Goal: Find specific page/section: Find specific page/section

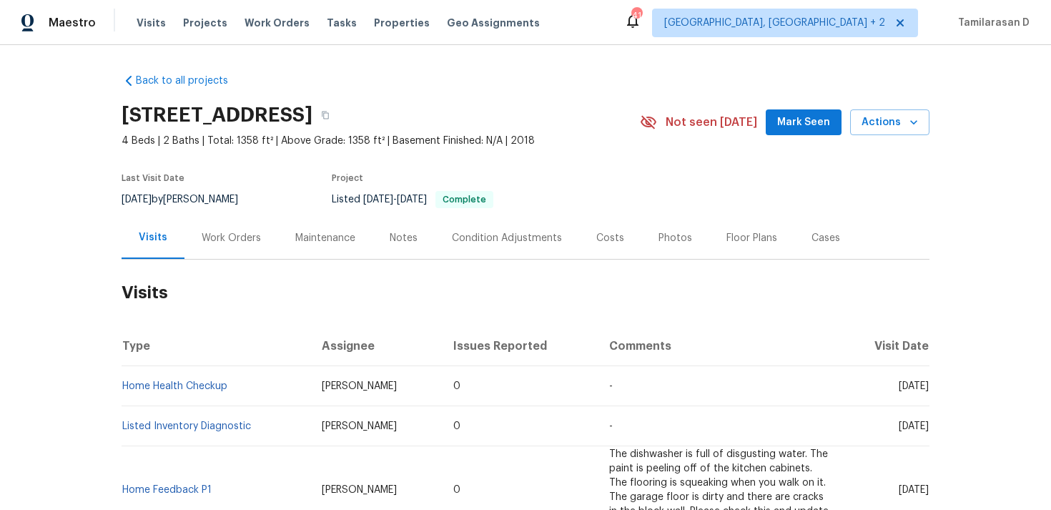
click at [238, 231] on div "Work Orders" at bounding box center [231, 238] width 59 height 14
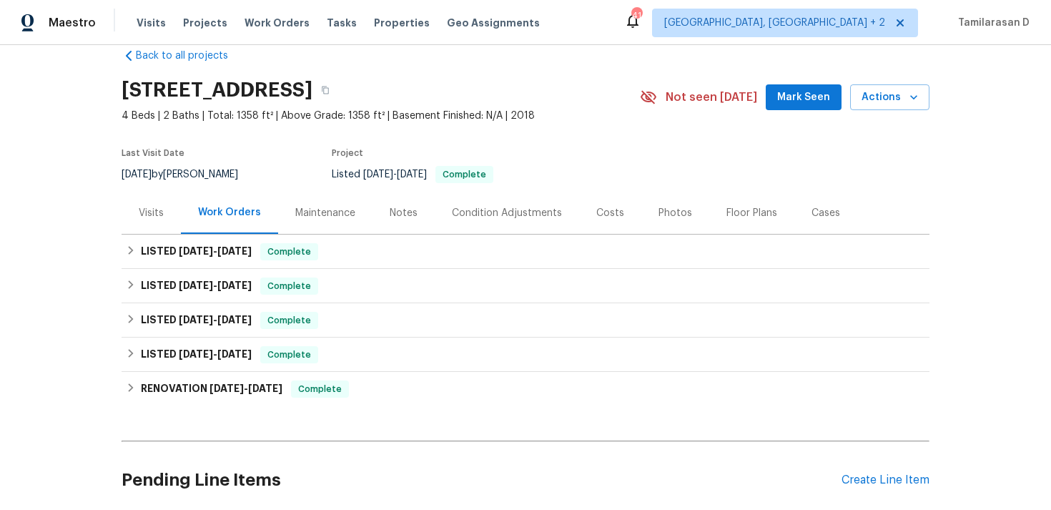
scroll to position [72, 0]
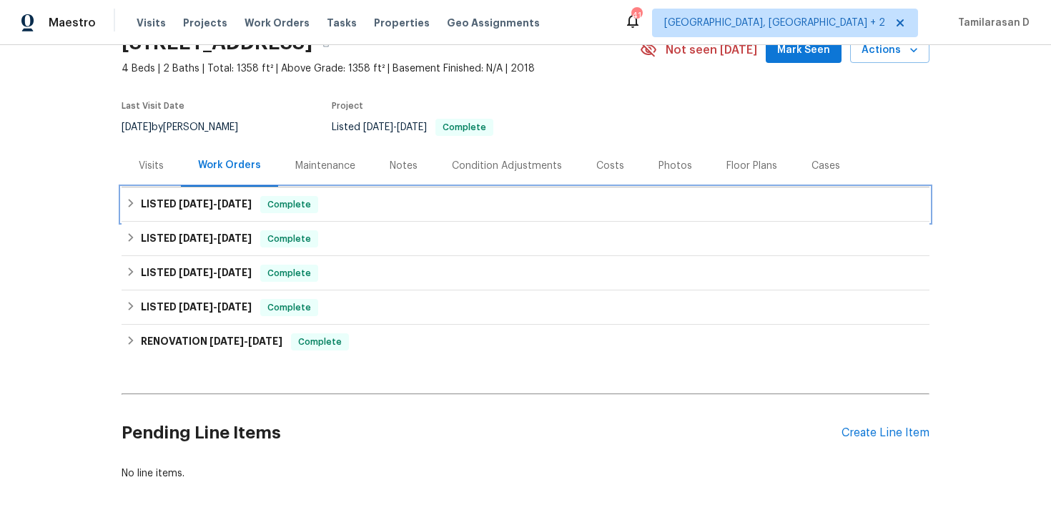
click at [209, 207] on span "8/12/25" at bounding box center [196, 204] width 34 height 10
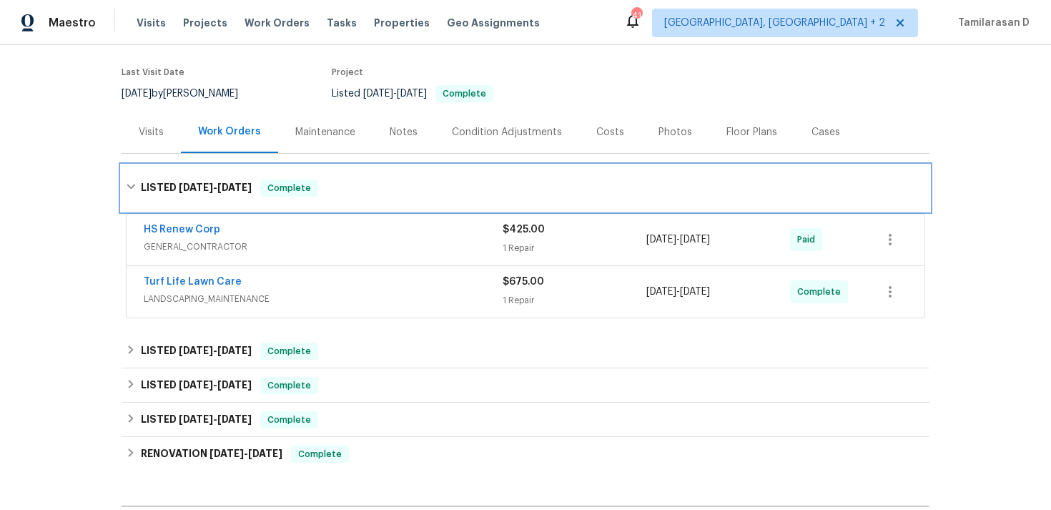
scroll to position [113, 0]
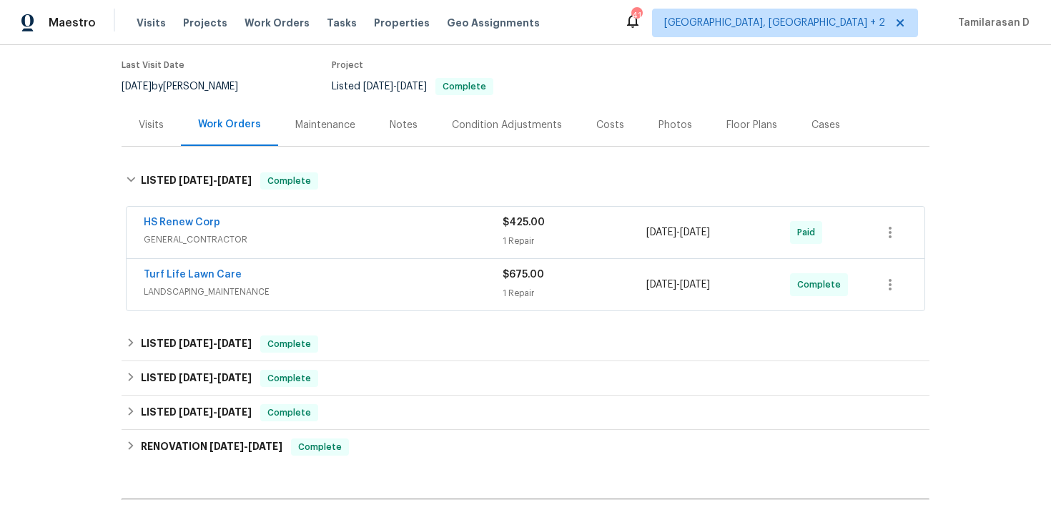
click at [258, 237] on span "GENERAL_CONTRACTOR" at bounding box center [323, 239] width 359 height 14
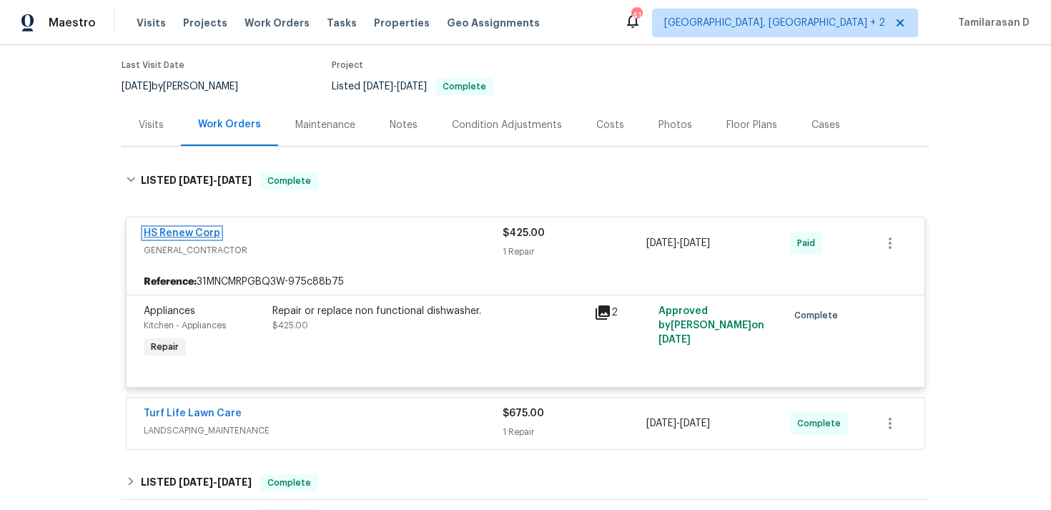
click at [193, 229] on link "HS Renew Corp" at bounding box center [182, 233] width 77 height 10
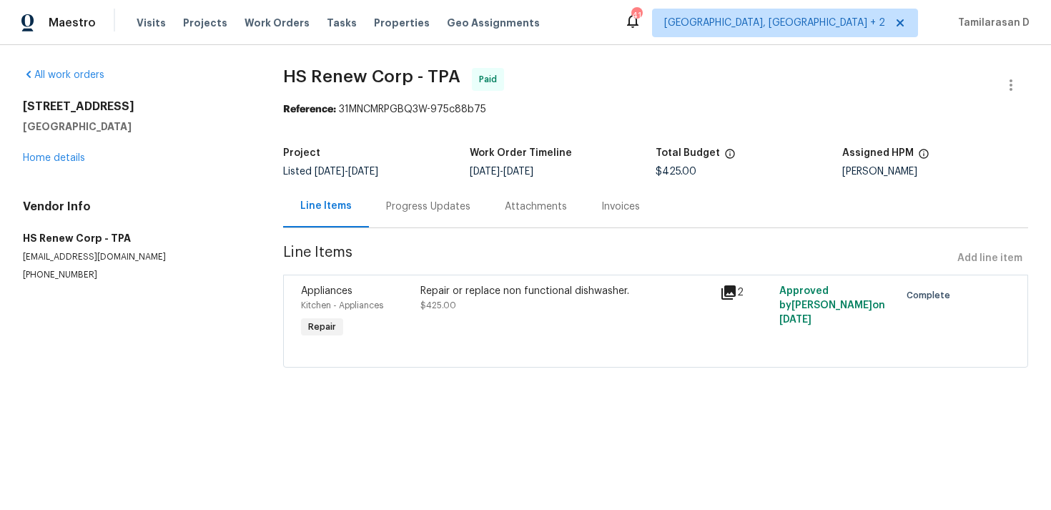
click at [407, 203] on div "Progress Updates" at bounding box center [428, 207] width 84 height 14
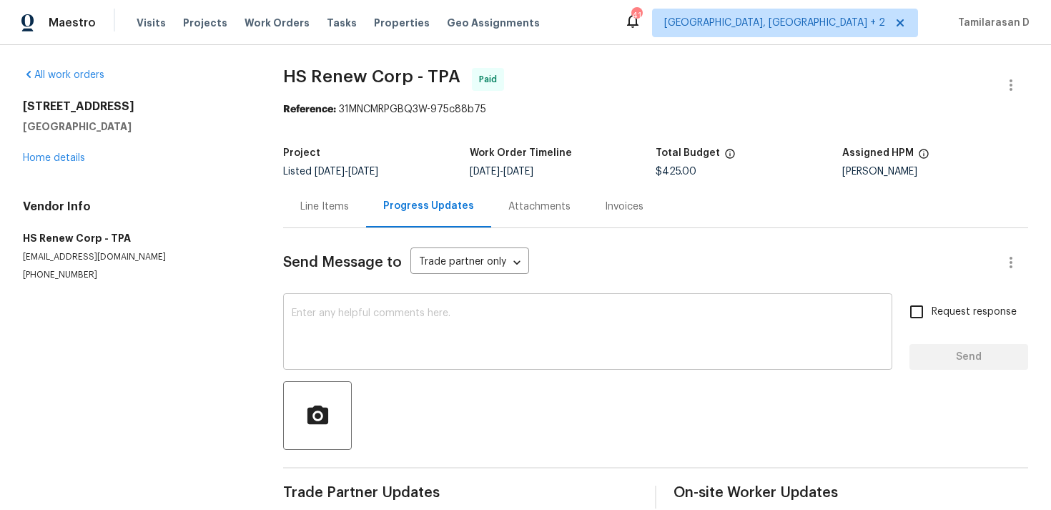
scroll to position [21, 0]
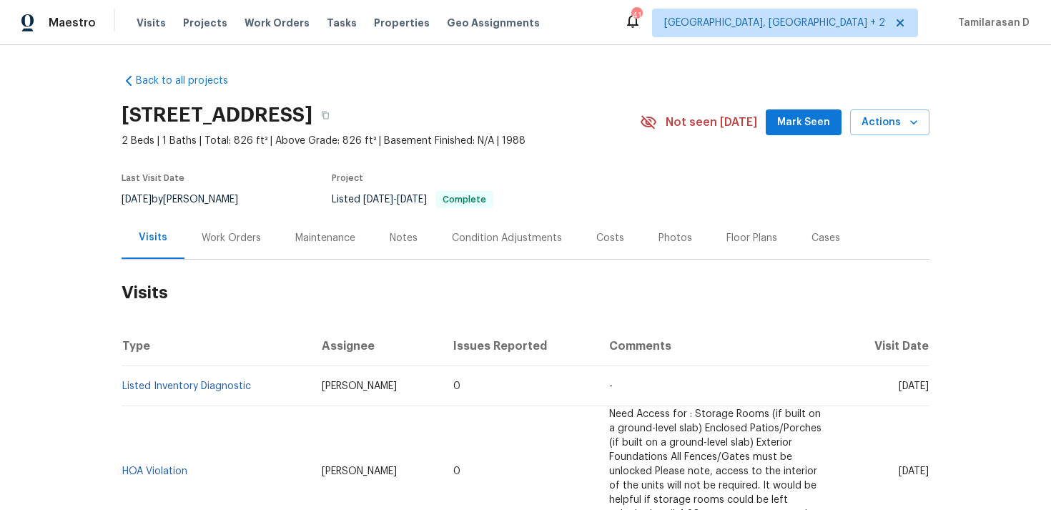
click at [241, 249] on div "Work Orders" at bounding box center [231, 238] width 94 height 42
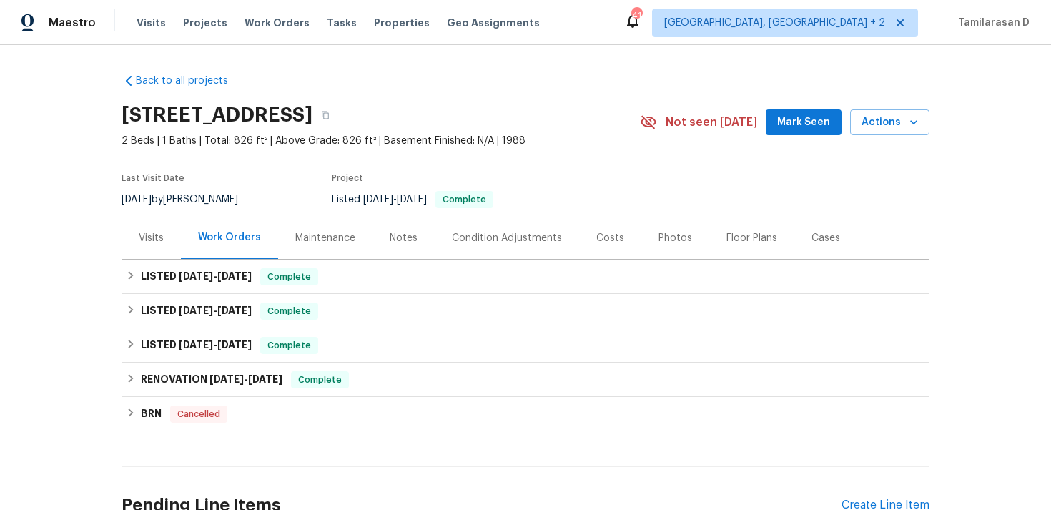
scroll to position [72, 0]
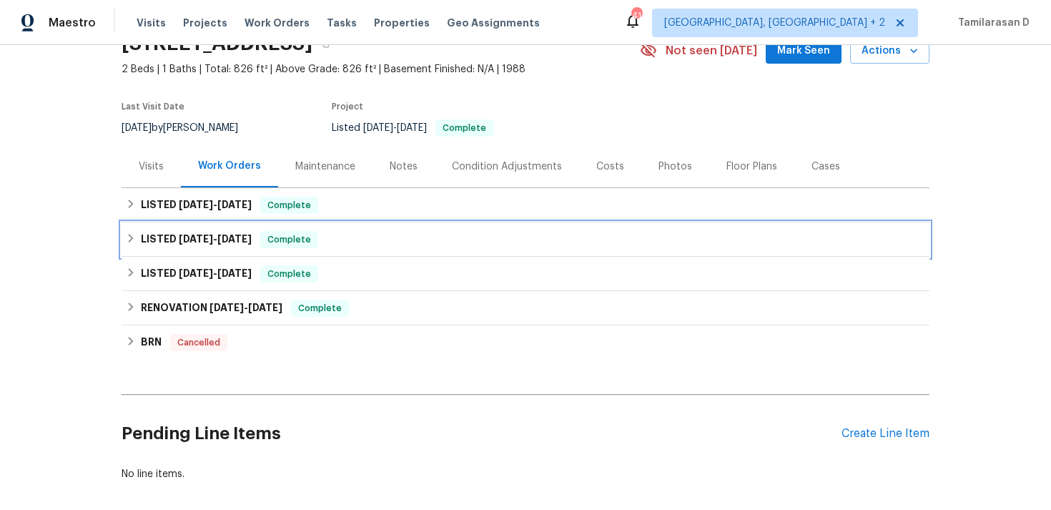
click at [166, 242] on h6 "LISTED [DATE] - [DATE]" at bounding box center [196, 239] width 111 height 17
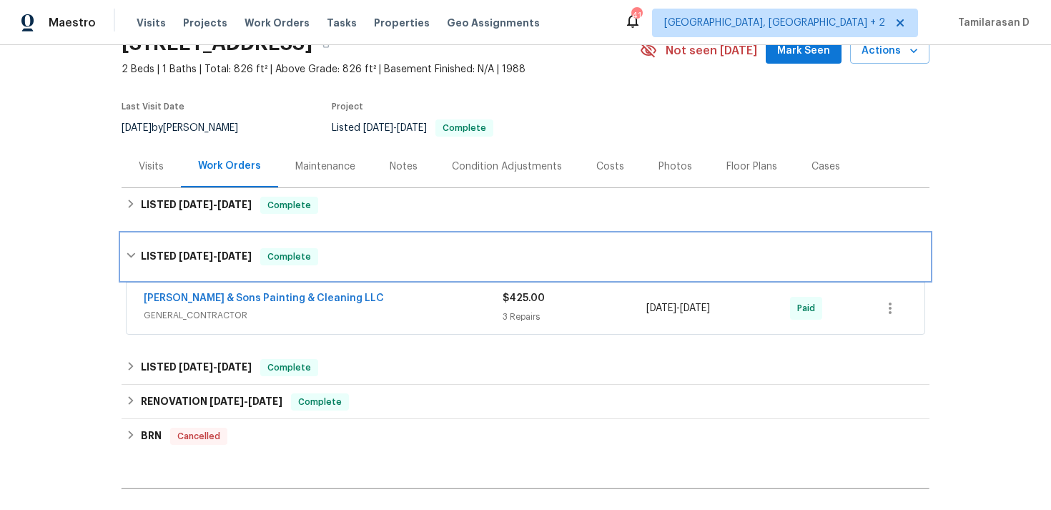
scroll to position [0, 0]
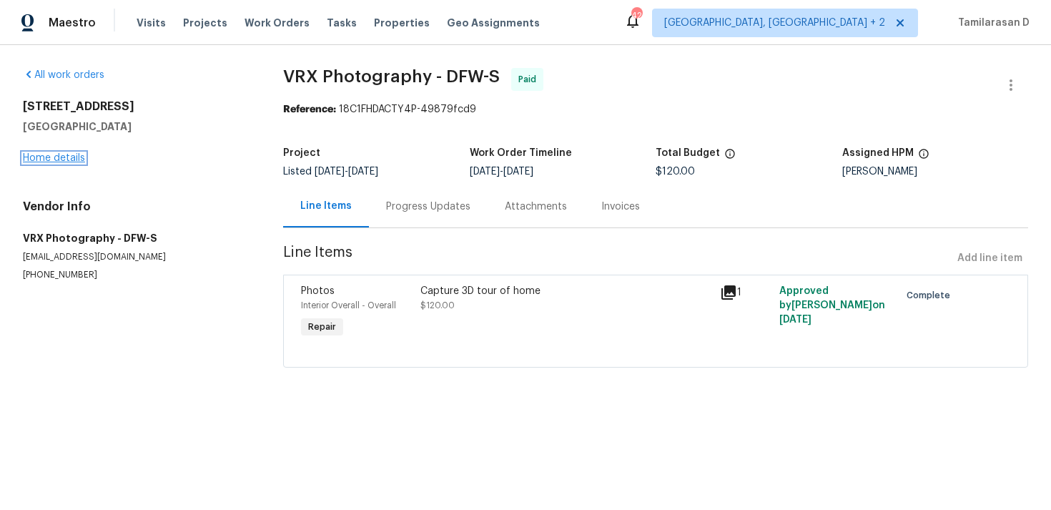
click at [51, 160] on link "Home details" at bounding box center [54, 158] width 62 height 10
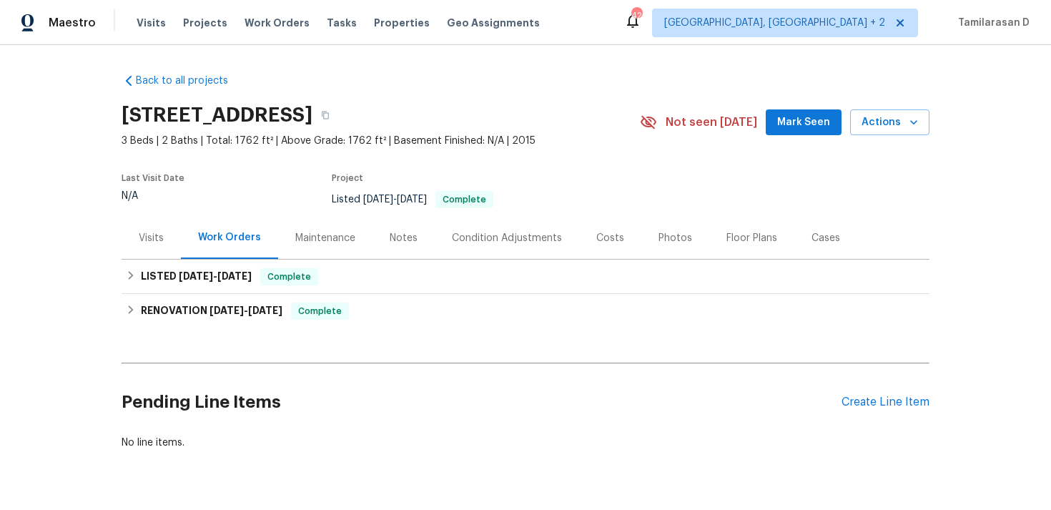
scroll to position [37, 0]
